Goal: Task Accomplishment & Management: Complete application form

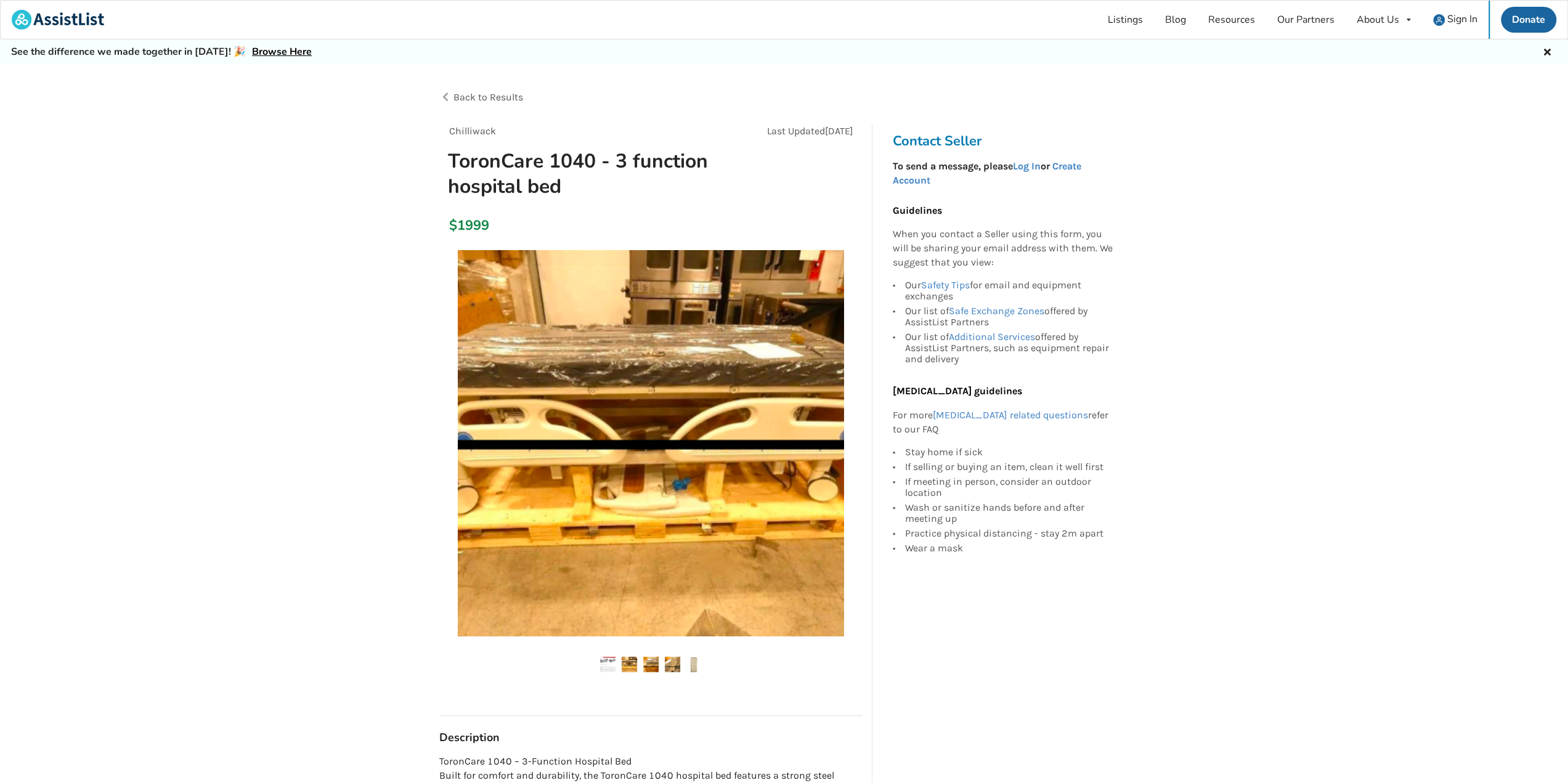
click at [640, 659] on ul at bounding box center [650, 665] width 423 height 16
click at [634, 664] on img at bounding box center [629, 664] width 15 height 15
click at [660, 664] on ul at bounding box center [650, 665] width 423 height 16
click at [650, 665] on img at bounding box center [650, 664] width 15 height 15
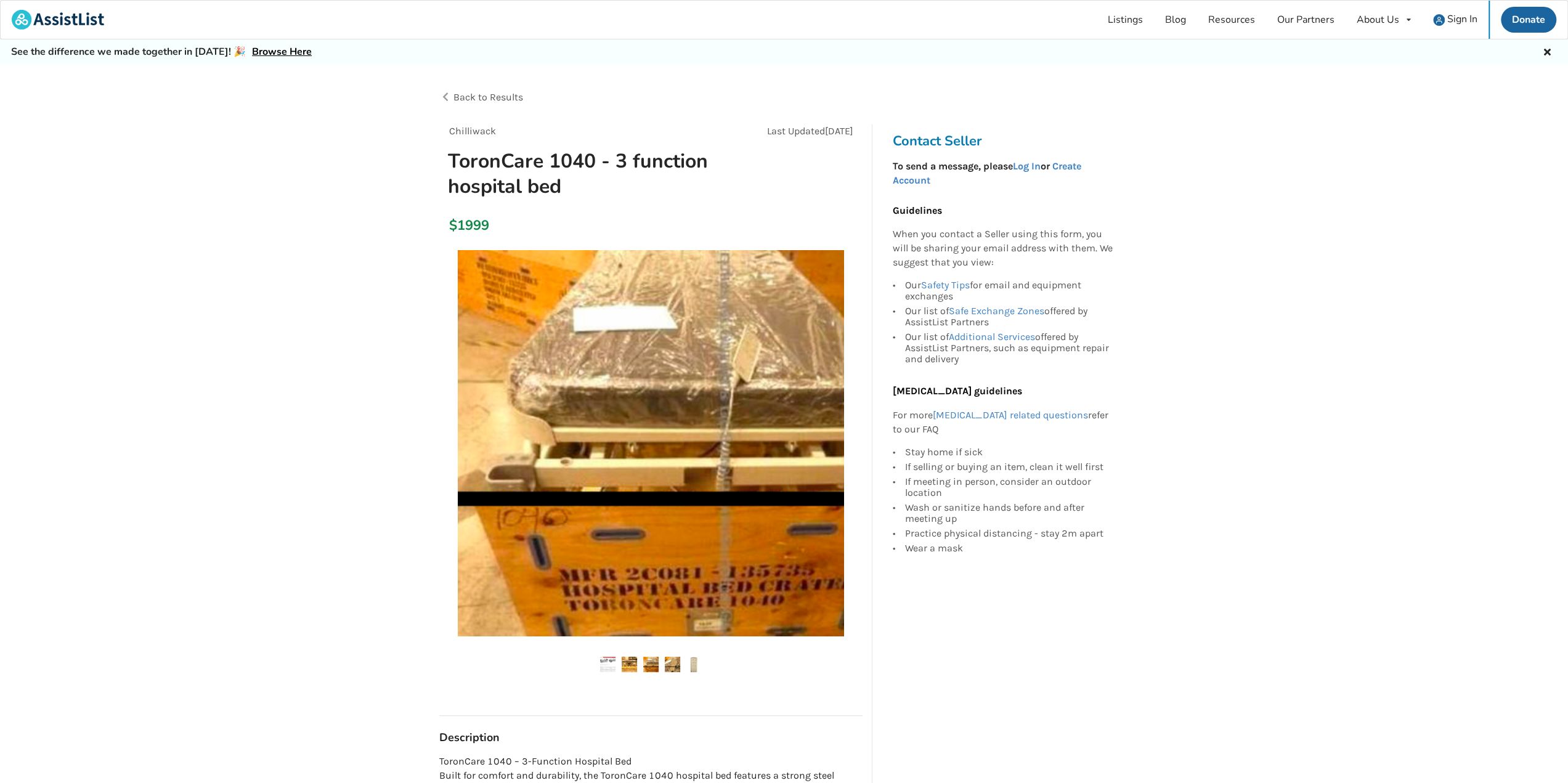
click at [675, 663] on img at bounding box center [672, 664] width 15 height 15
click at [698, 661] on img at bounding box center [694, 664] width 15 height 15
click at [1371, 256] on div "Back to Results Chilliwack Last Updated Jun 14 ToronCare 1040 - 3 function hosp…" at bounding box center [784, 715] width 1568 height 1300
click at [1071, 166] on link "Create Account" at bounding box center [985, 173] width 188 height 25
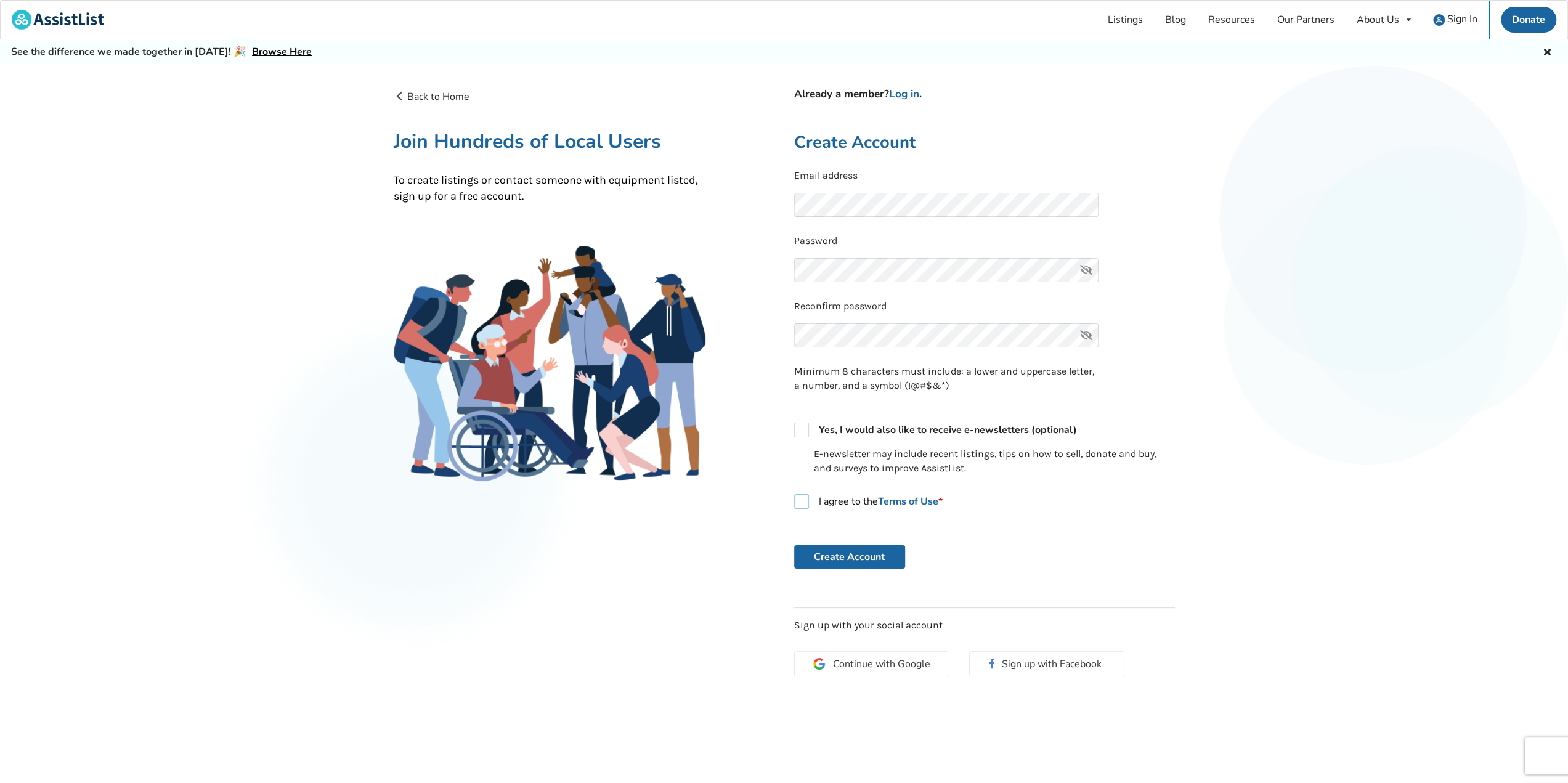
click at [806, 501] on label "I agree to the Terms of Use *" at bounding box center [868, 502] width 148 height 15
checkbox input "true"
drag, startPoint x: 832, startPoint y: 556, endPoint x: 975, endPoint y: 549, distance: 143.2
click at [833, 556] on button "Create Account" at bounding box center [850, 557] width 111 height 24
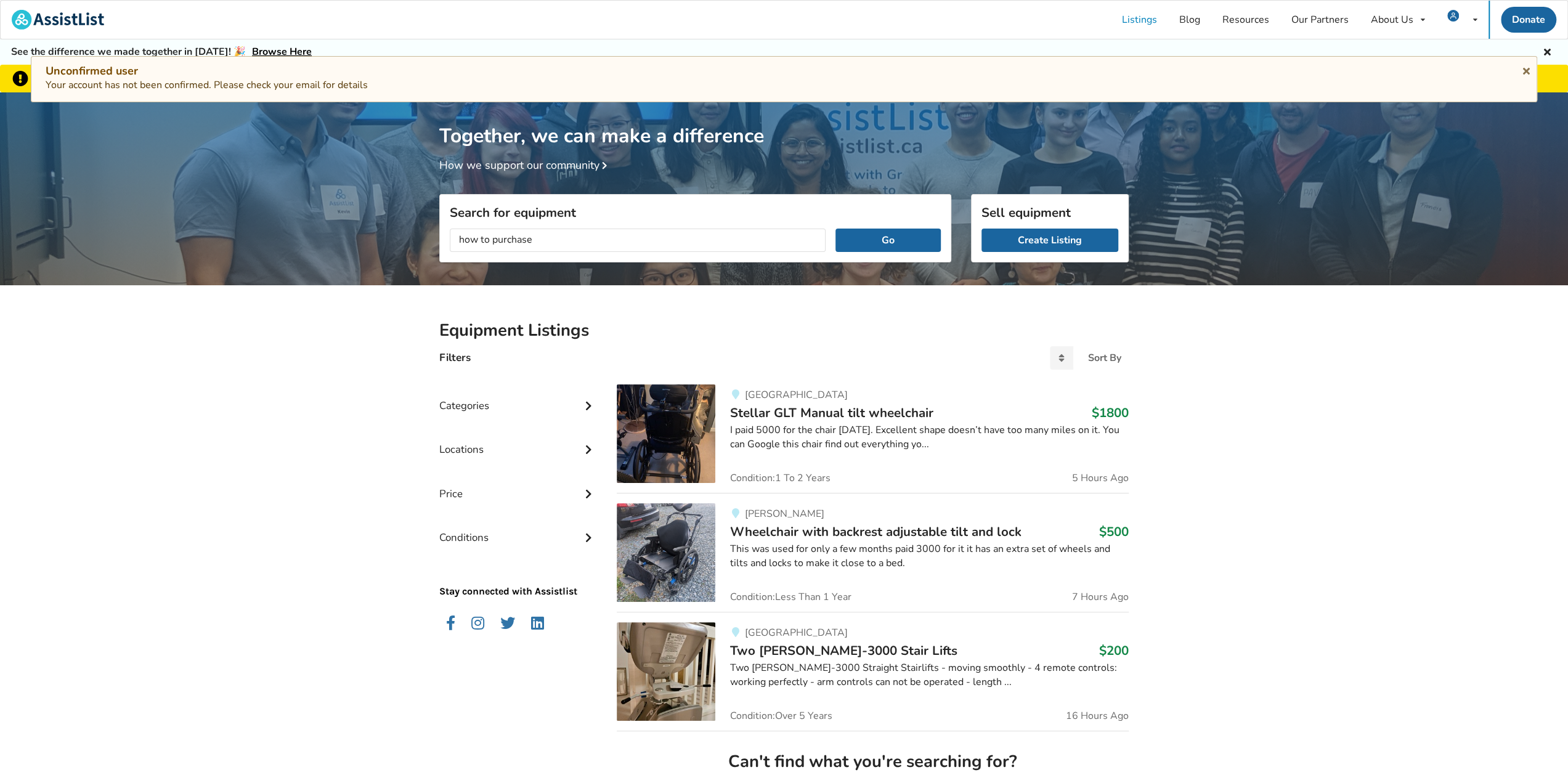
type input "how to purchase"
click at [835, 229] on button "Go" at bounding box center [888, 240] width 106 height 24
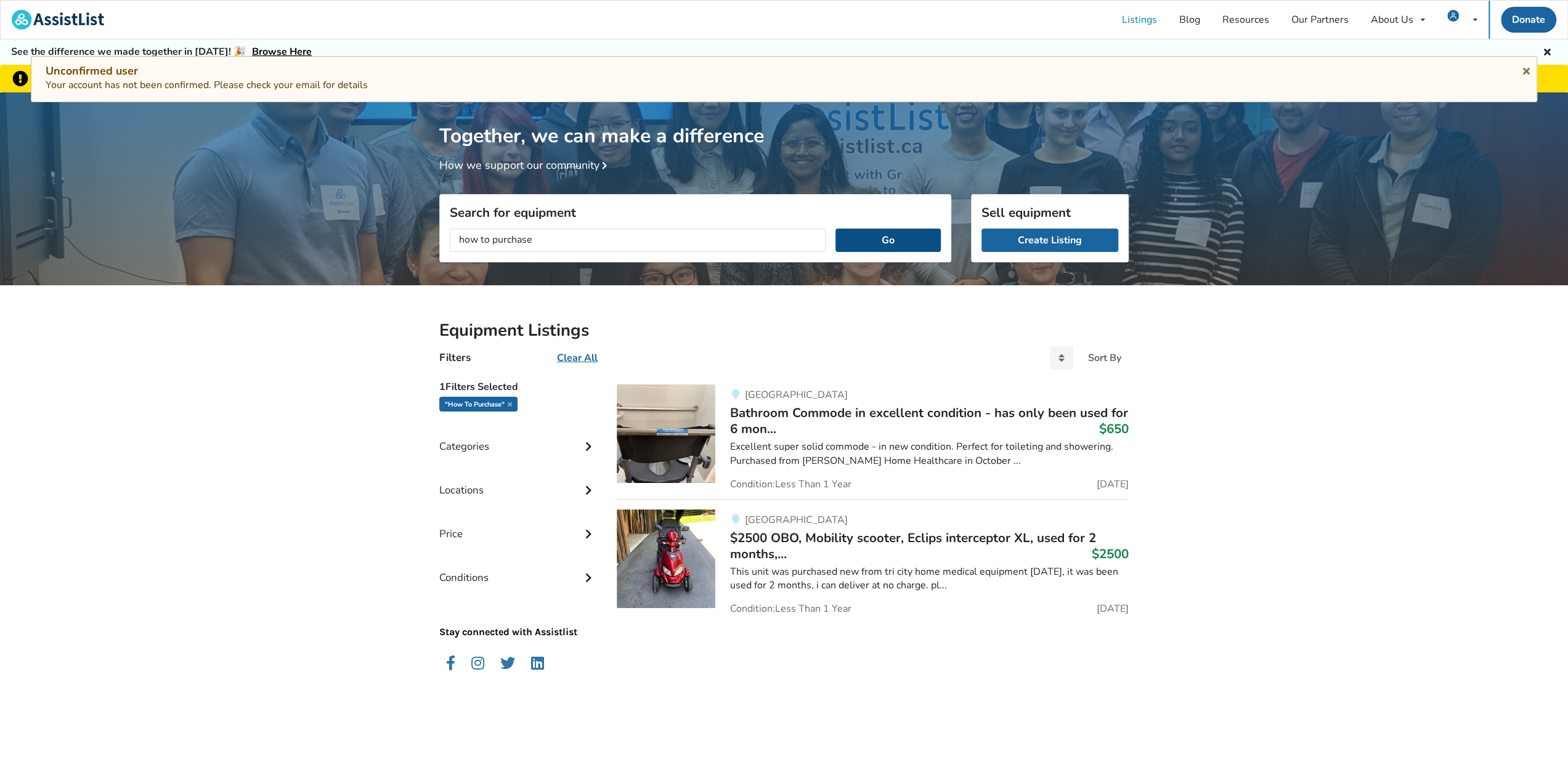
click at [897, 243] on button "Go" at bounding box center [888, 240] width 106 height 24
click at [29, 17] on img at bounding box center [57, 20] width 92 height 20
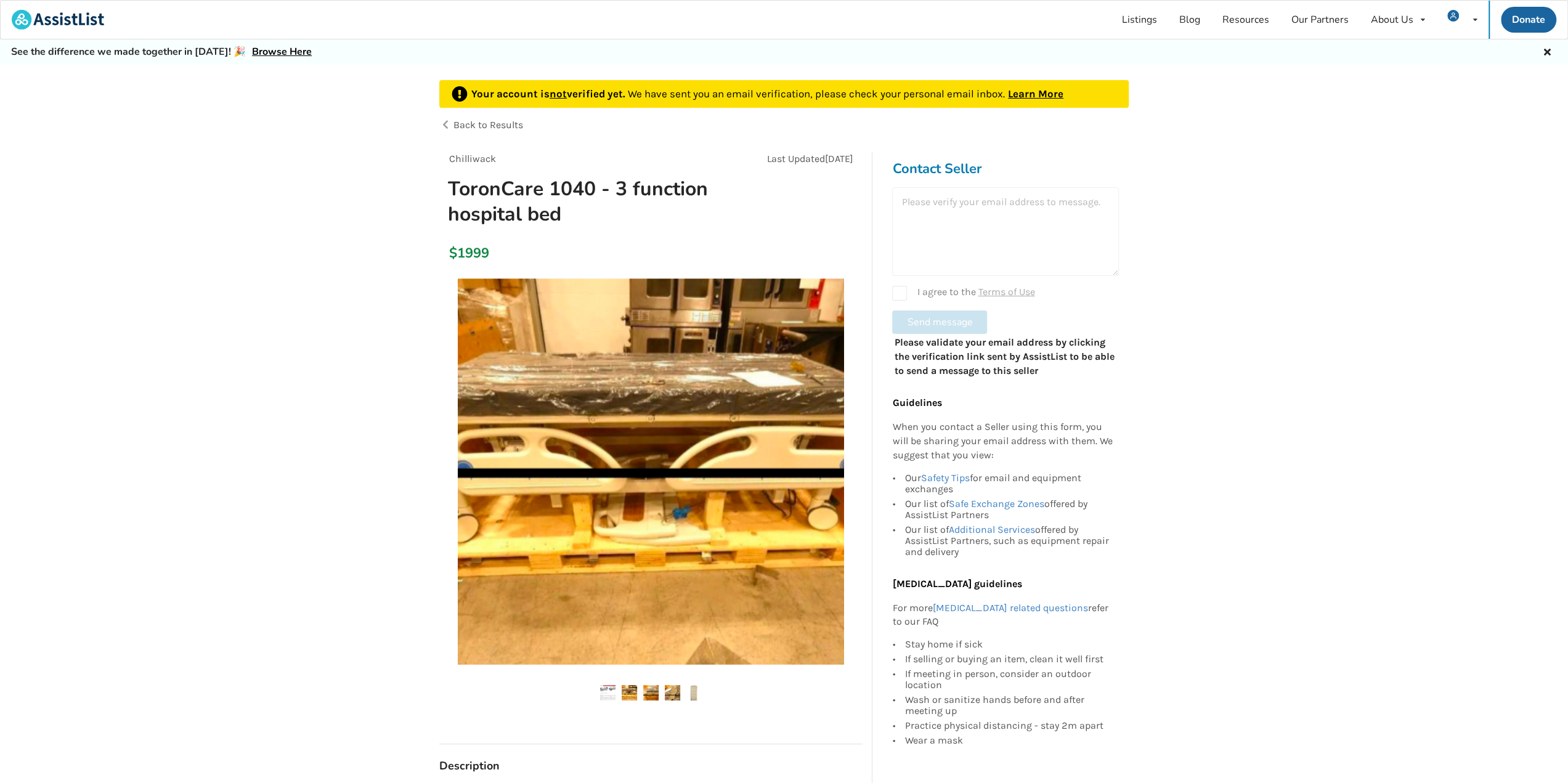
click at [895, 293] on div "I agree to the Terms of Use" at bounding box center [1004, 293] width 227 height 15
checkbox input "true"
click at [952, 236] on div at bounding box center [1004, 231] width 227 height 88
click at [954, 216] on div at bounding box center [1004, 231] width 227 height 88
click at [987, 201] on div at bounding box center [1004, 231] width 227 height 88
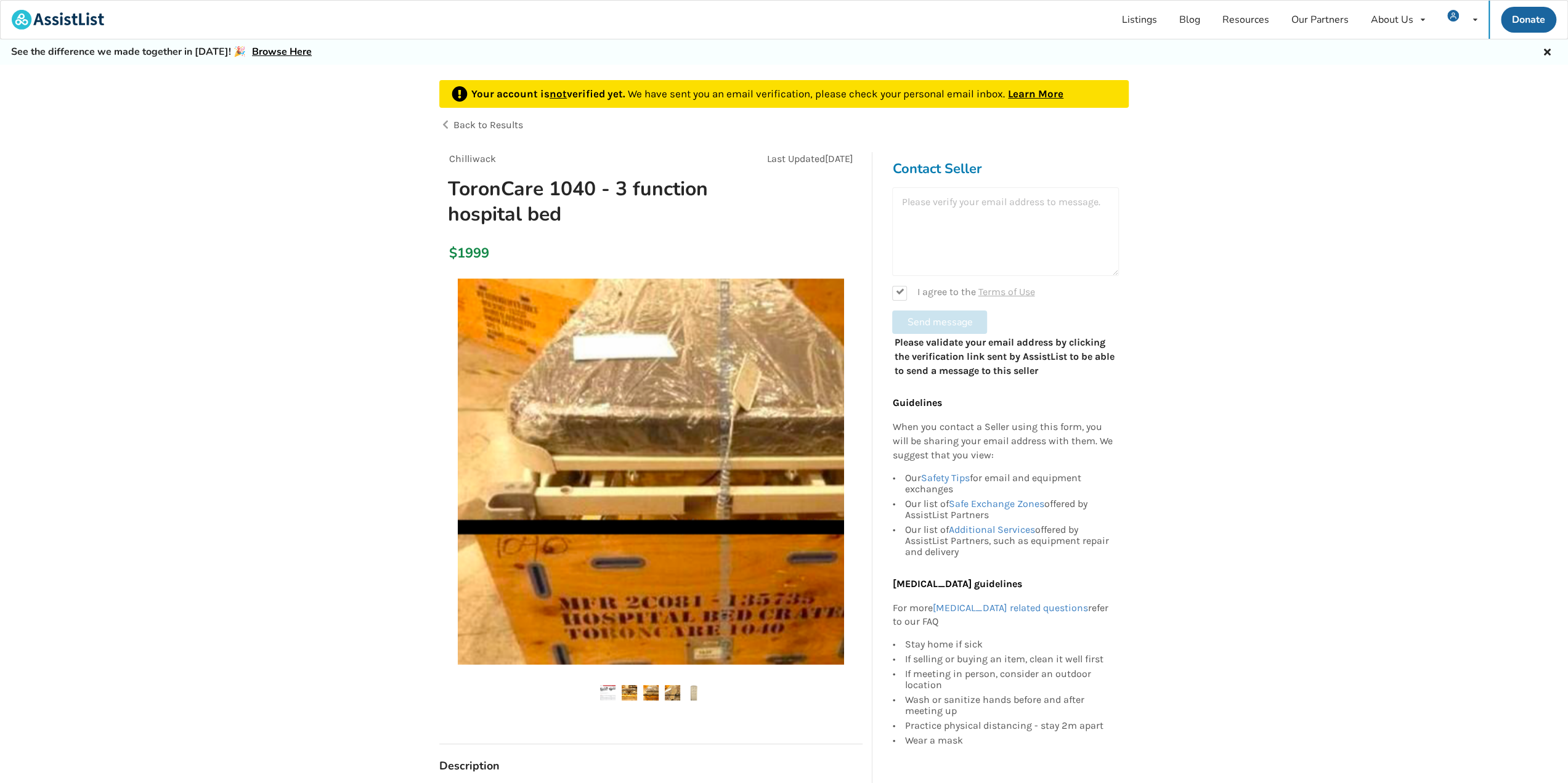
click at [919, 231] on div at bounding box center [1004, 231] width 227 height 88
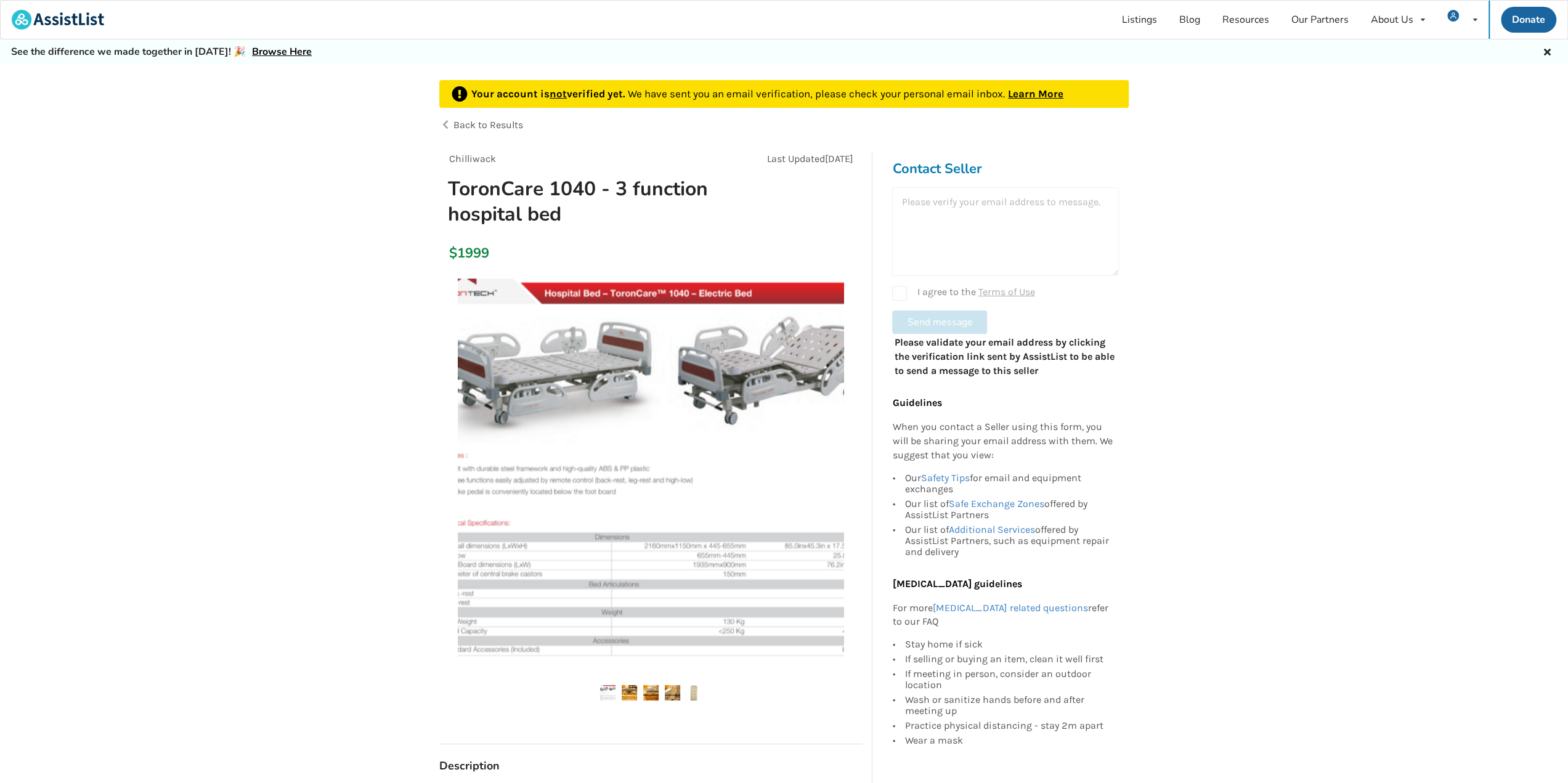
click at [923, 229] on div at bounding box center [1004, 231] width 227 height 88
